Goal: Transaction & Acquisition: Purchase product/service

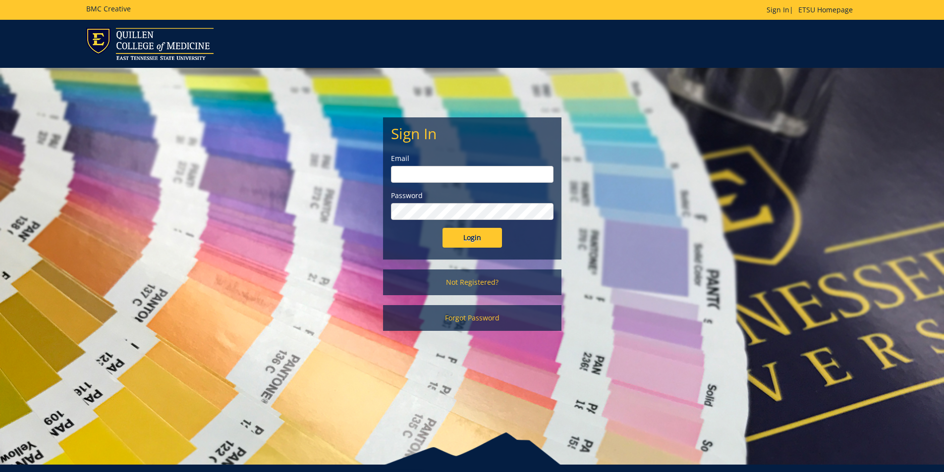
type input "petersmd@etsu.edu"
click at [461, 235] on input "Login" at bounding box center [472, 238] width 59 height 20
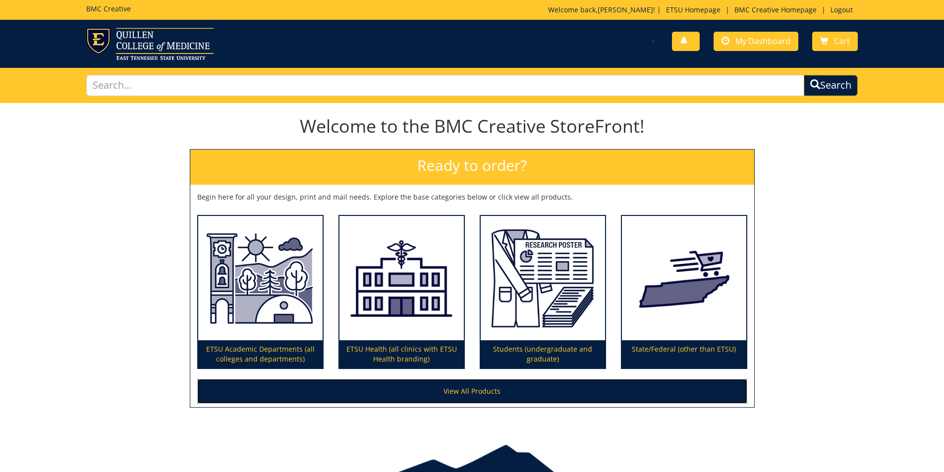
click at [475, 393] on link "View All Products" at bounding box center [472, 391] width 550 height 25
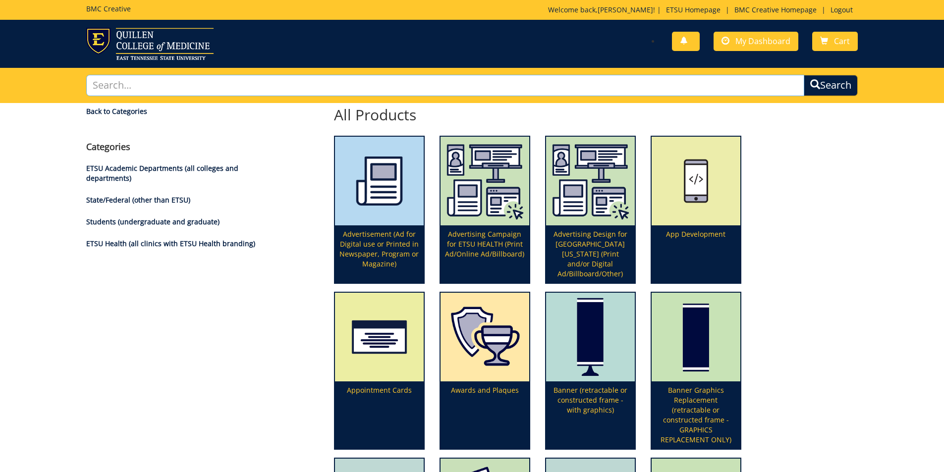
click at [139, 87] on input "text" at bounding box center [445, 85] width 719 height 21
type input "m"
type input "nameplates"
click at [804, 75] on button "Search" at bounding box center [831, 85] width 54 height 21
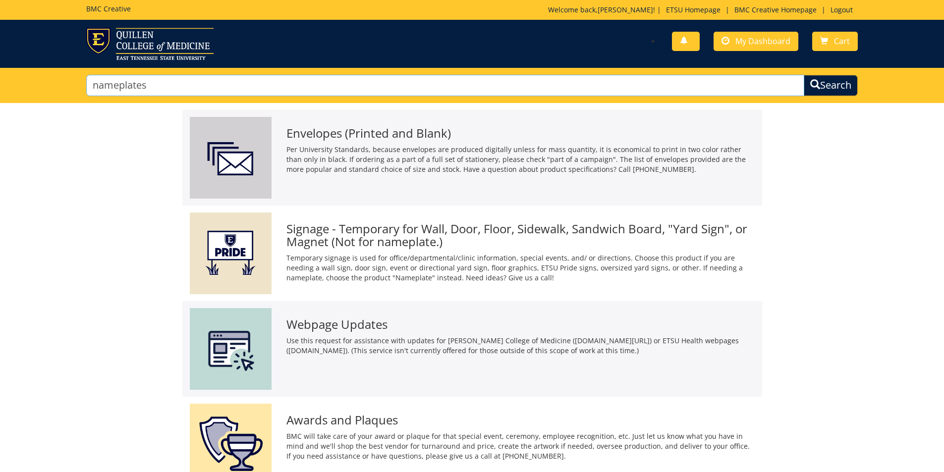
click at [117, 84] on input "nameplates" at bounding box center [445, 85] width 719 height 21
type input "name plates"
click at [837, 80] on button "Search" at bounding box center [831, 85] width 57 height 22
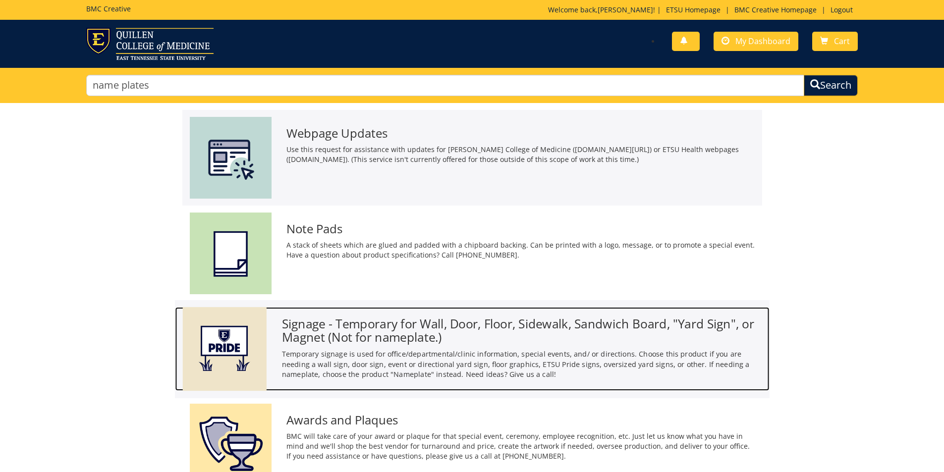
click at [373, 324] on h3 "Signage - Temporary for Wall, Door, Floor, Sidewalk, Sandwich Board, "Yard Sign…" at bounding box center [522, 330] width 480 height 27
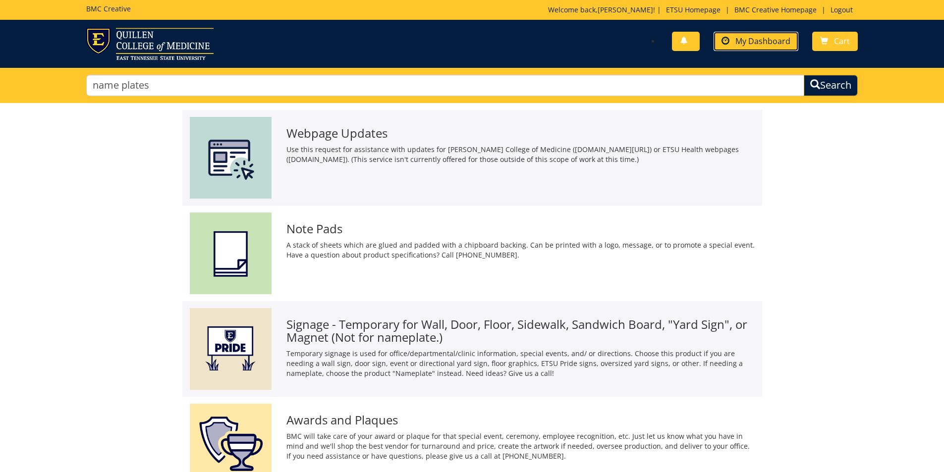
click at [767, 39] on span "My Dashboard" at bounding box center [763, 41] width 55 height 11
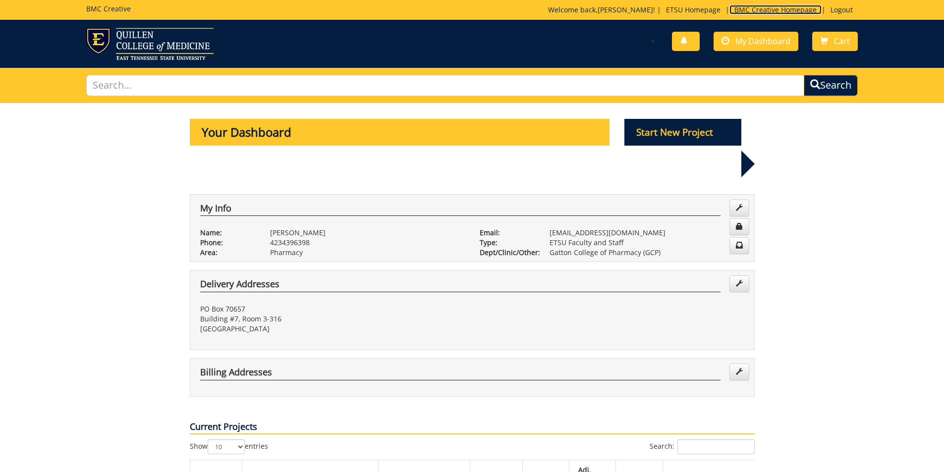
click at [790, 9] on link "BMC Creative Homepage" at bounding box center [776, 9] width 92 height 9
